Goal: Transaction & Acquisition: Purchase product/service

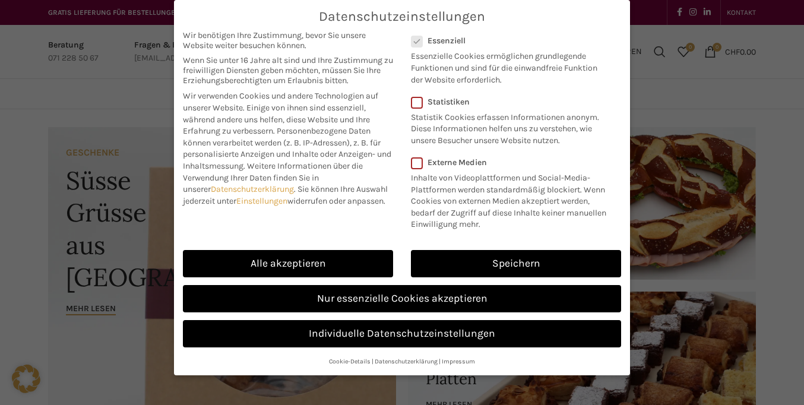
click at [402, 16] on span "Datenschutzeinstellungen" at bounding box center [402, 16] width 166 height 15
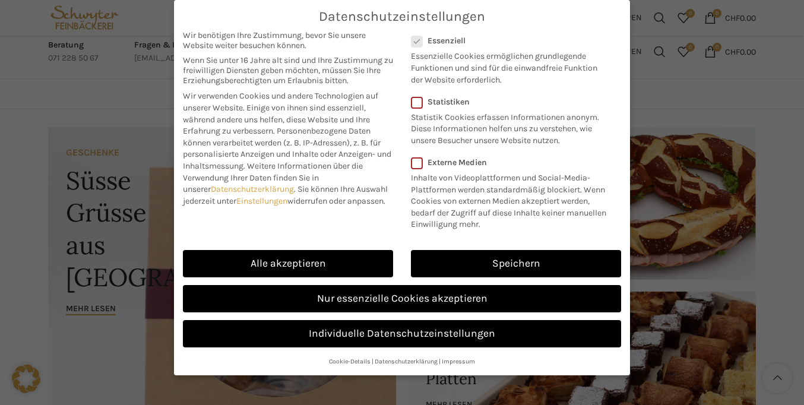
scroll to position [1338, 0]
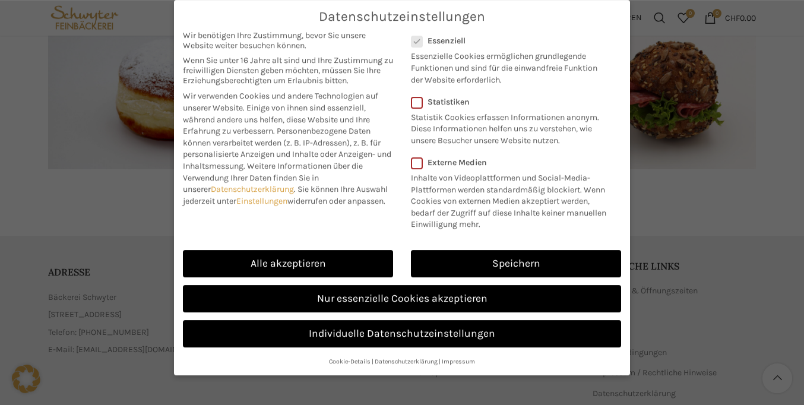
click at [288, 121] on span "Wir verwenden Cookies und andere Technologien auf unserer Website. Einige von i…" at bounding box center [280, 113] width 195 height 45
click at [516, 264] on link "Speichern" at bounding box center [516, 263] width 210 height 27
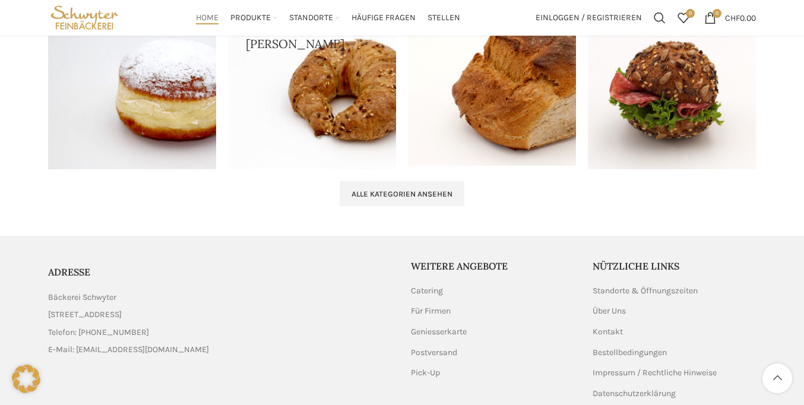
click at [26, 379] on icon at bounding box center [26, 379] width 29 height 29
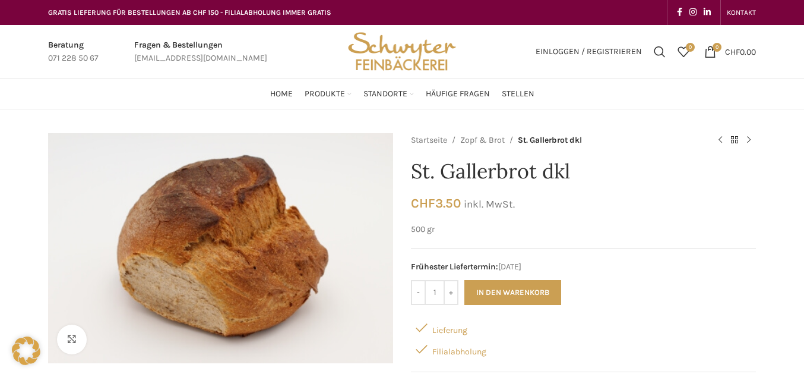
click at [26, 350] on icon at bounding box center [26, 350] width 29 height 29
checkbox input "false"
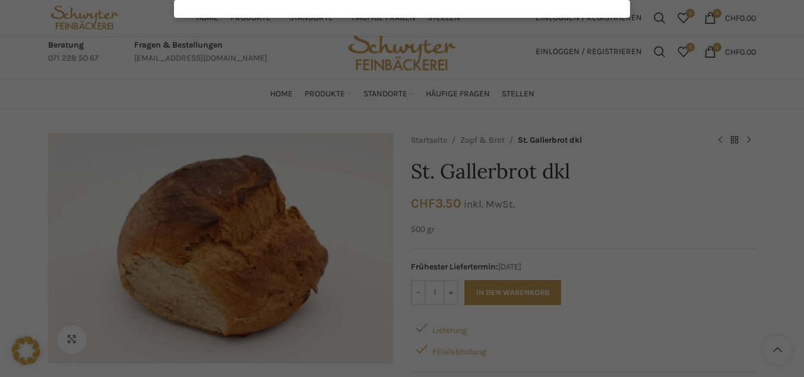
scroll to position [735, 0]
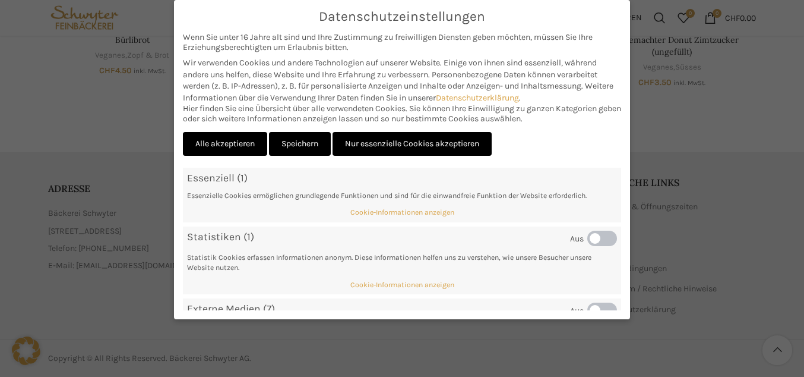
click at [399, 78] on span "Wir verwenden Cookies und andere Technologien auf unserer Website. Einige von i…" at bounding box center [390, 69] width 414 height 22
click at [301, 143] on link "Speichern" at bounding box center [300, 144] width 62 height 24
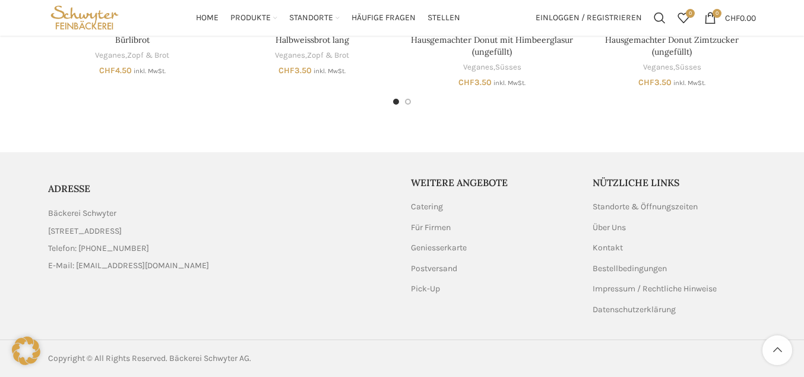
click at [26, 350] on icon at bounding box center [26, 350] width 29 height 29
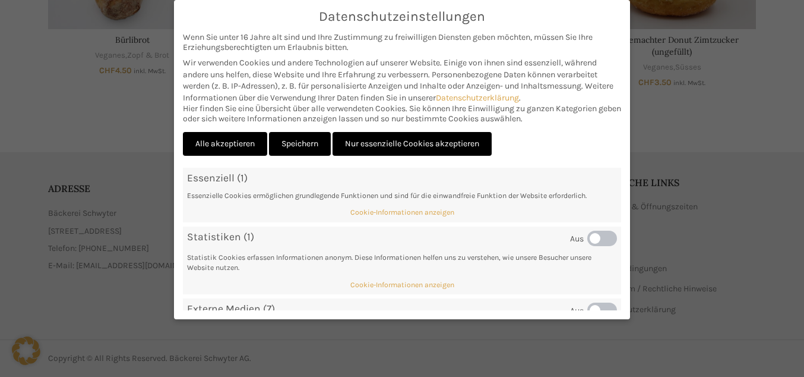
scroll to position [0, 0]
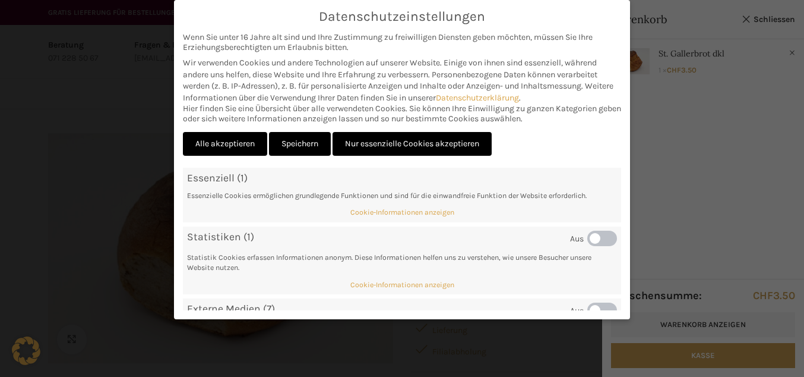
click at [399, 78] on span "Wir verwenden Cookies und andere Technologien auf unserer Website. Einige von i…" at bounding box center [390, 69] width 414 height 22
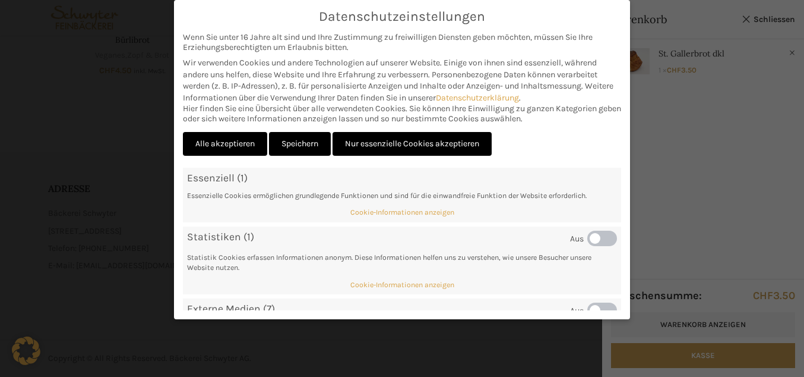
click at [301, 143] on link "Speichern" at bounding box center [300, 144] width 62 height 24
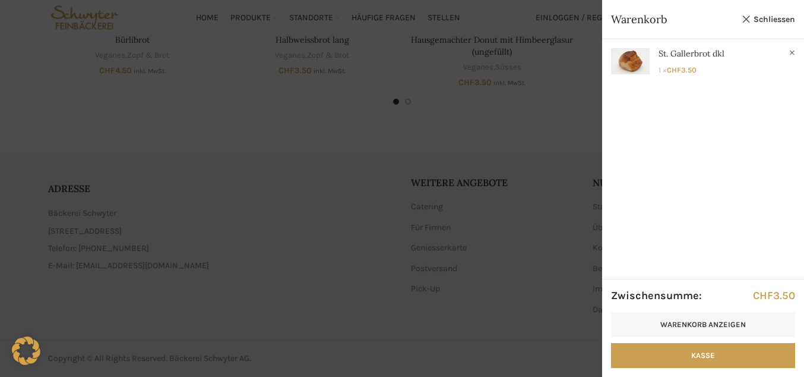
click at [26, 350] on icon at bounding box center [26, 350] width 29 height 29
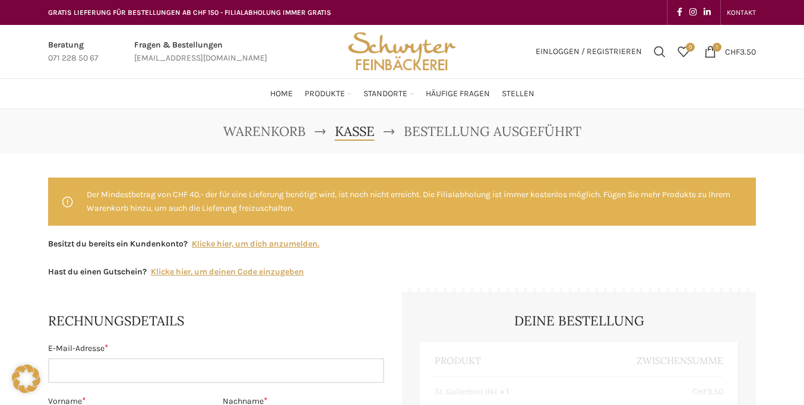
select select "SG"
click at [216, 358] on input "E-Mail-Adresse *" at bounding box center [216, 370] width 336 height 25
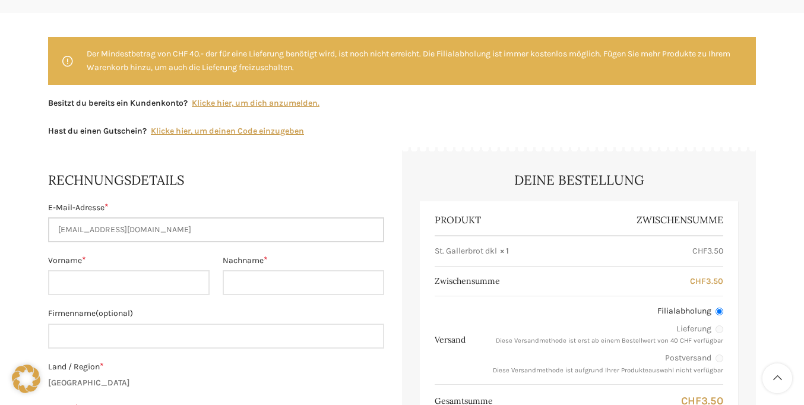
type input "mail5478337@protonmail.com"
click at [128, 270] on input "Vorname *" at bounding box center [129, 282] width 162 height 25
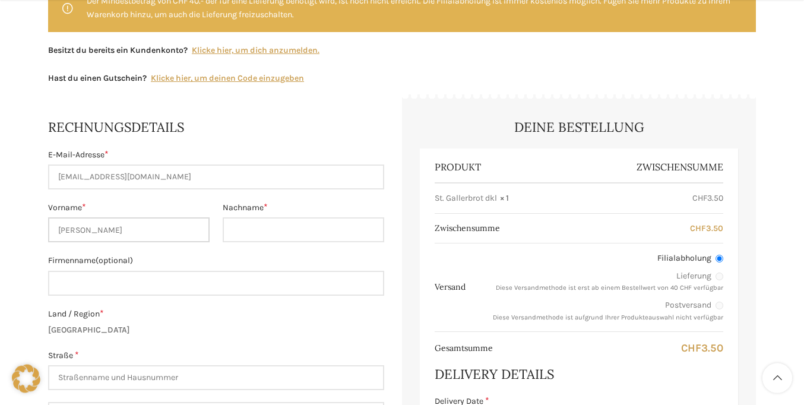
type input "Leon"
click at [304, 230] on input "Nachname *" at bounding box center [304, 229] width 162 height 25
type input "Müller"
click at [216, 365] on input "Straße *" at bounding box center [216, 377] width 336 height 25
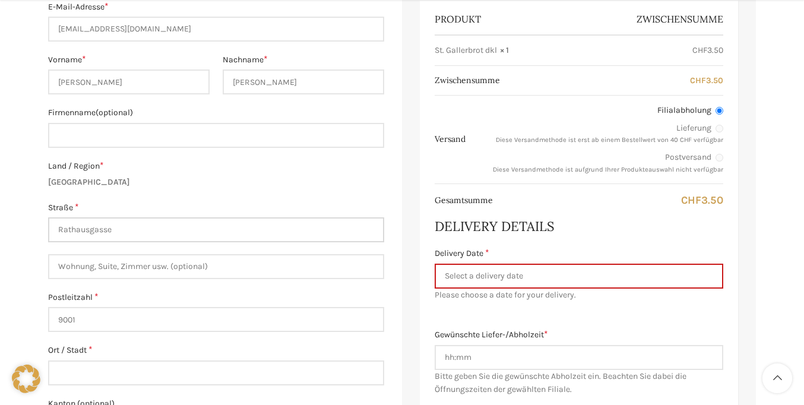
type input "Rathausgasse"
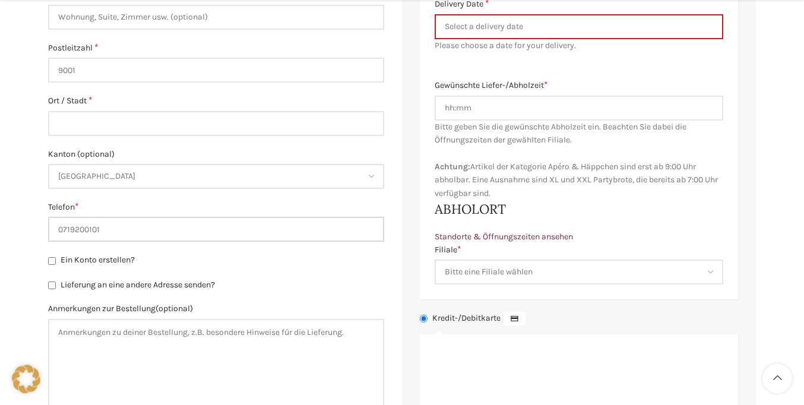
type input "0719200101"
click at [216, 136] on input "Ort / Stadt *" at bounding box center [216, 123] width 336 height 25
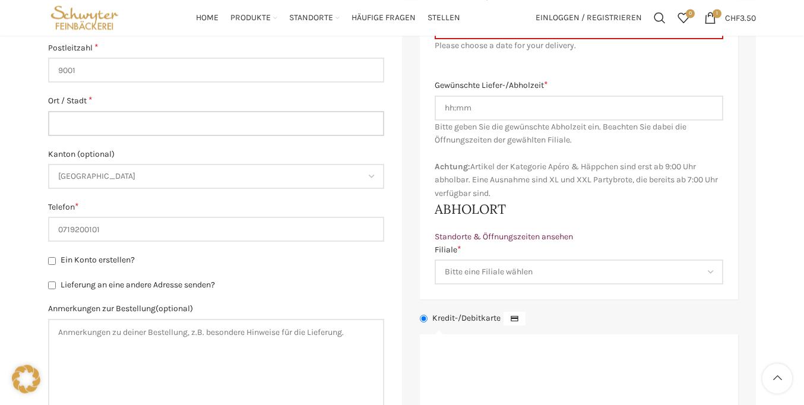
scroll to position [485, 0]
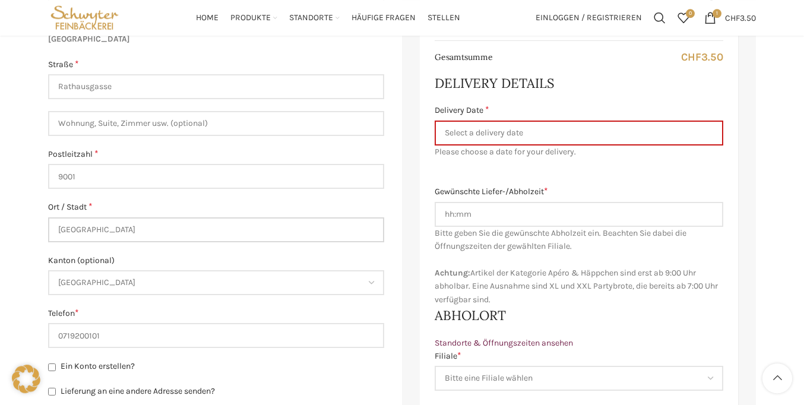
type input "Bern"
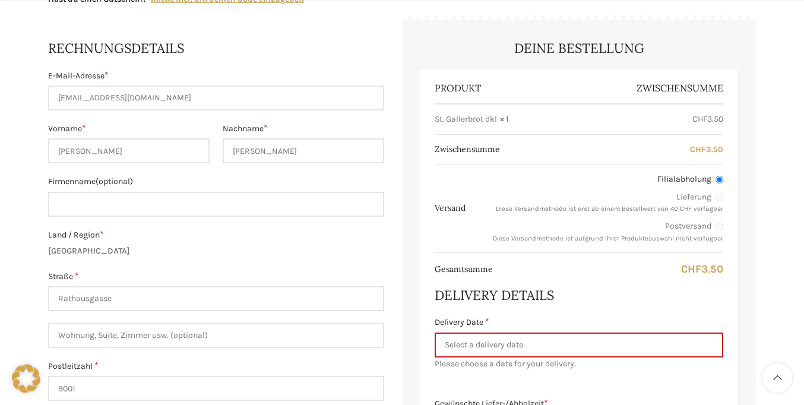
scroll to position [302, 0]
